Goal: Communication & Community: Answer question/provide support

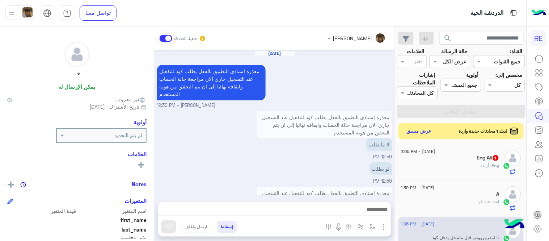
scroll to position [204, 0]
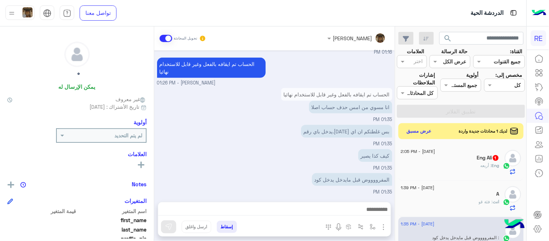
click at [450, 167] on div "Eng : أربعه" at bounding box center [450, 168] width 98 height 13
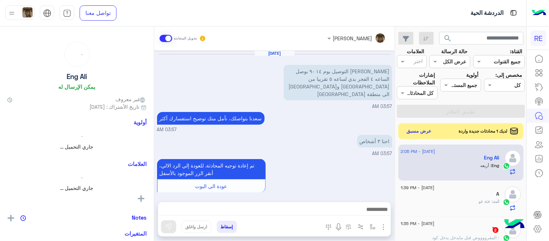
scroll to position [109, 0]
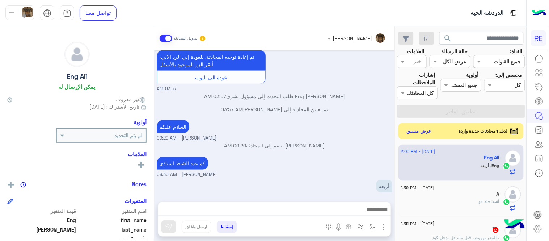
click at [287, 203] on div at bounding box center [274, 211] width 233 height 18
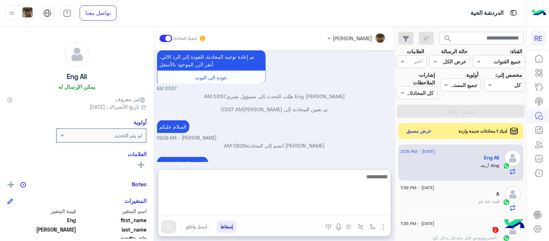
click at [288, 208] on textarea at bounding box center [274, 193] width 233 height 43
type textarea "*"
click at [346, 176] on textarea "**********" at bounding box center [274, 193] width 233 height 43
click at [373, 181] on textarea "**********" at bounding box center [274, 193] width 233 height 43
click at [327, 180] on textarea "**********" at bounding box center [274, 193] width 233 height 43
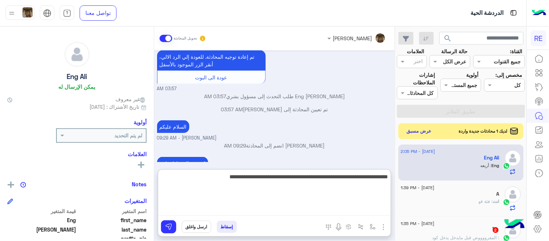
type textarea "**********"
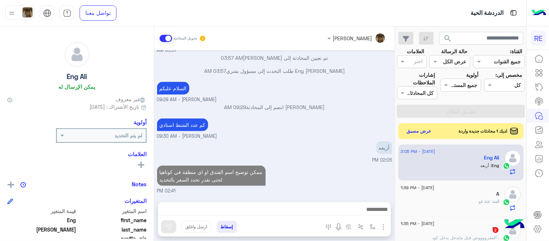
scroll to position [139, 0]
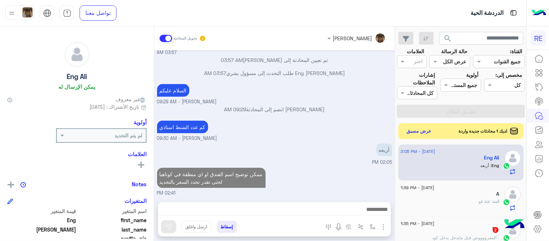
click at [335, 153] on div "[DATE] علي عفيفي التوصيل يوم ١٤ -٩ بوصل الساعه ٤ الفجر بدي لساعه ٥ تقريبا من مط…" at bounding box center [274, 122] width 241 height 144
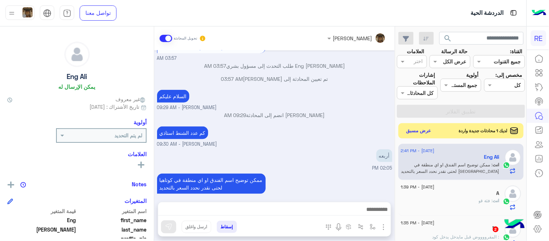
click at [425, 130] on button "عرض مسبق" at bounding box center [419, 131] width 30 height 10
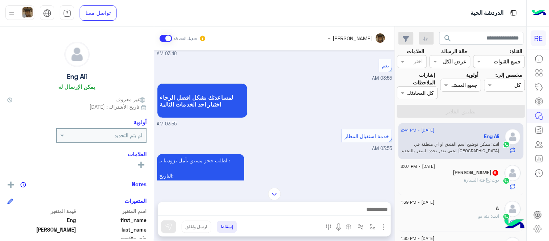
scroll to position [642, 0]
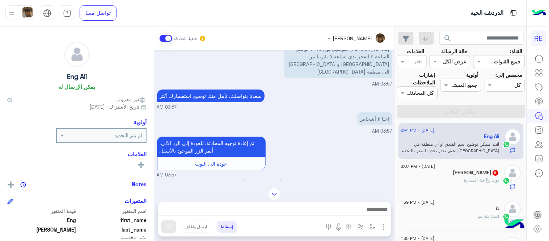
click at [419, 141] on p "انت : ممكن توضيح اسم الفندق او اي منطقة في [GEOGRAPHIC_DATA] لحتى نقدر نحدد الس…" at bounding box center [450, 147] width 98 height 13
click at [273, 195] on img at bounding box center [274, 193] width 13 height 13
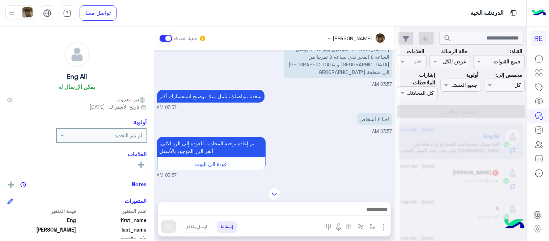
scroll to position [758, 0]
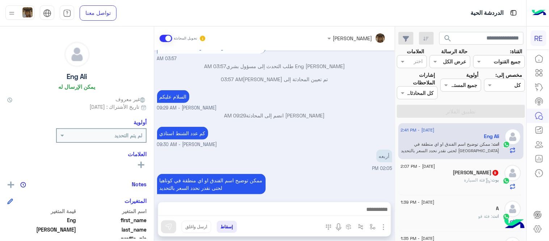
click at [471, 176] on div "[PERSON_NAME] 9" at bounding box center [450, 173] width 98 height 8
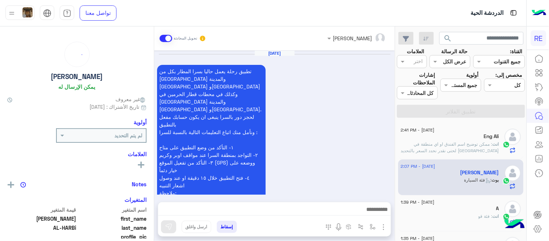
scroll to position [401, 0]
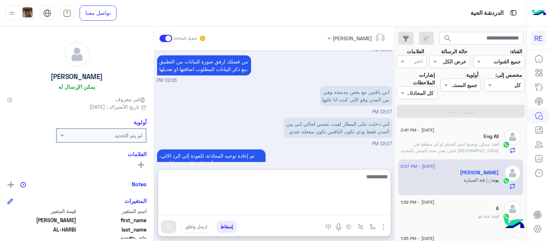
click at [309, 211] on textarea at bounding box center [274, 193] width 233 height 43
type textarea "**********"
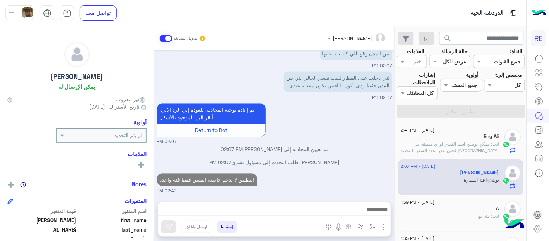
scroll to position [424, 0]
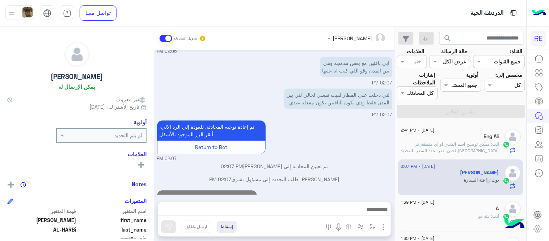
click at [357, 136] on div "[DATE] تطبيق رحلة يعمل حاليا بسرا المطار بكل من [GEOGRAPHIC_DATA] والمدينة [GEO…" at bounding box center [274, 122] width 241 height 144
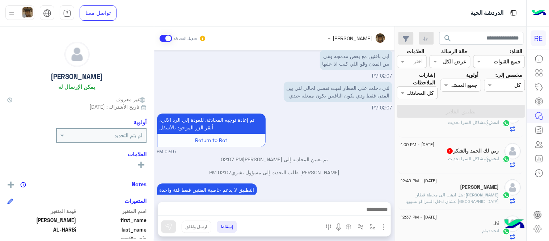
scroll to position [204, 0]
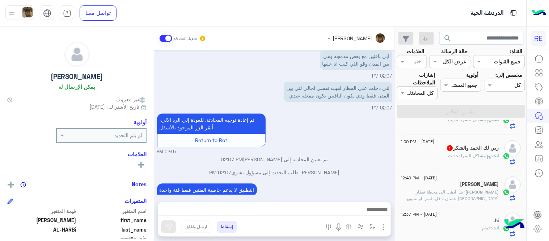
click at [426, 153] on div "انت : مشاكل السرا تحديث" at bounding box center [450, 158] width 98 height 13
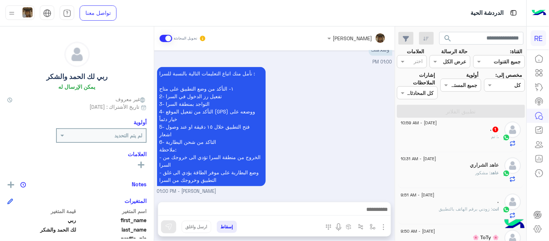
scroll to position [435, 0]
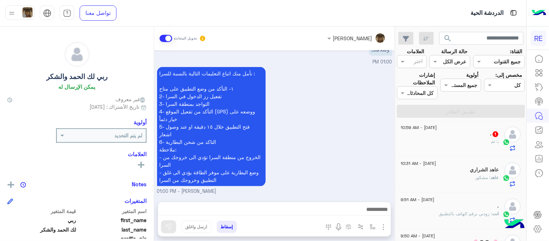
click at [468, 132] on div ". 1" at bounding box center [450, 135] width 98 height 8
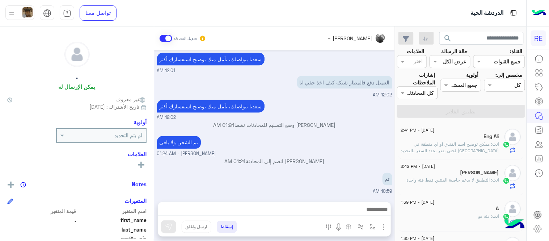
click at [436, 142] on span ": ممكن توضيح اسم الفندق او اي منطقة في [GEOGRAPHIC_DATA] لحتى نقدر نحدد السعر ب…" at bounding box center [450, 147] width 98 height 12
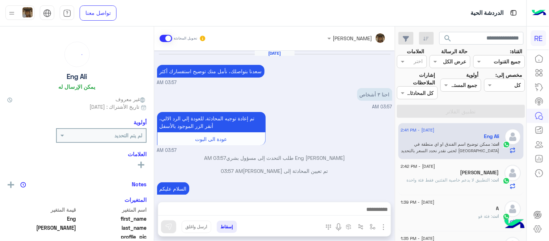
scroll to position [100, 0]
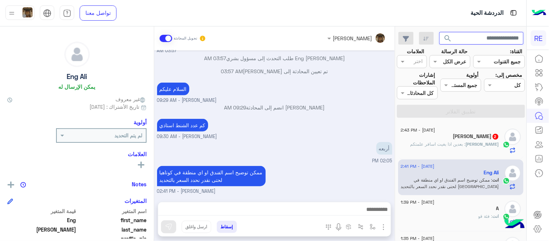
click at [472, 38] on input "text" at bounding box center [481, 38] width 85 height 13
paste input "*********"
type input "*********"
click at [439, 32] on button "search" at bounding box center [448, 40] width 18 height 16
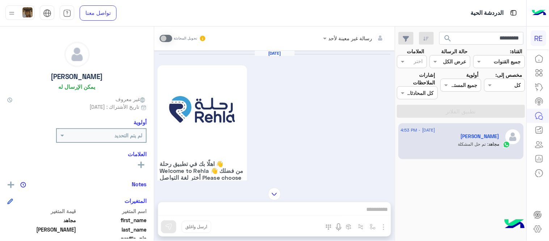
scroll to position [762, 0]
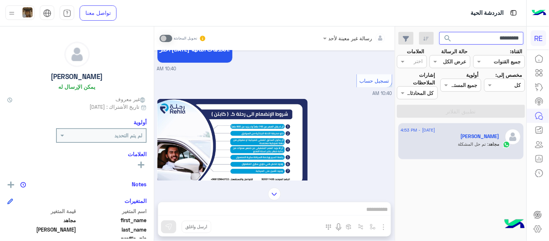
click at [470, 34] on input "*********" at bounding box center [481, 38] width 85 height 13
click at [439, 32] on button "search" at bounding box center [448, 40] width 18 height 16
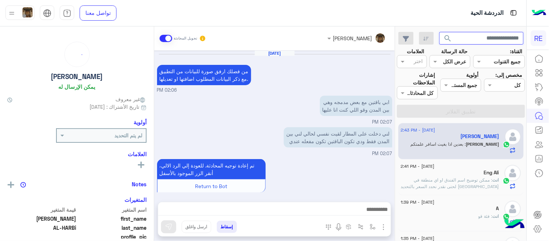
scroll to position [124, 0]
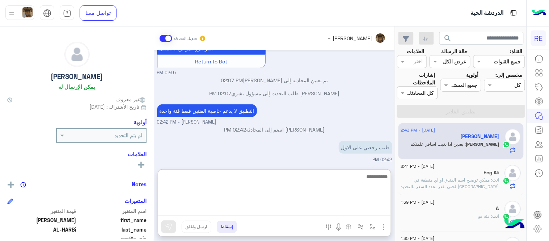
click at [248, 208] on textarea at bounding box center [274, 193] width 233 height 43
type textarea "**********"
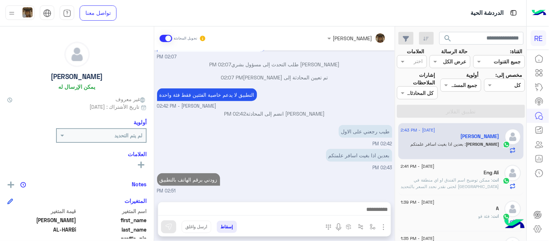
click at [278, 155] on div "[DATE] من فضلك ارفق صورة للبيانات من التطبيق مع ذكر البيانات المطلوب اضافتها او…" at bounding box center [274, 122] width 241 height 144
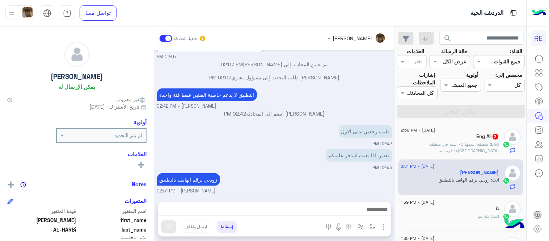
click at [443, 148] on p "Eng : منطقة اسمها 75 سنه في منطقة [GEOGRAPHIC_DATA]ها قريبه من [GEOGRAPHIC_DATA]" at bounding box center [450, 151] width 98 height 20
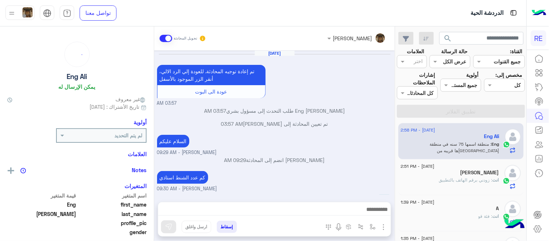
scroll to position [109, 0]
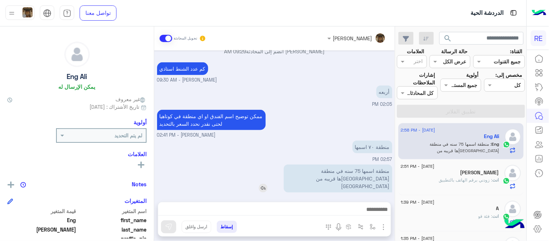
click at [377, 174] on p "منطقة اسمها 75 سنه في منطقة [GEOGRAPHIC_DATA]ها قريبه من [GEOGRAPHIC_DATA]" at bounding box center [338, 178] width 109 height 28
drag, startPoint x: 377, startPoint y: 174, endPoint x: 374, endPoint y: 182, distance: 8.3
click at [374, 182] on p "منطقة اسمها 75 سنه في منطقة [GEOGRAPHIC_DATA]ها قريبه من [GEOGRAPHIC_DATA]" at bounding box center [338, 178] width 109 height 28
copy app-msgs-text
